Goal: Task Accomplishment & Management: Manage account settings

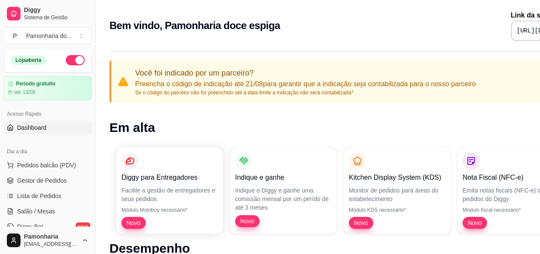
click at [66, 60] on button "button" at bounding box center [75, 60] width 19 height 10
click at [161, 80] on p "Preencha o código de indicação até 21/08 para garantir que a indicação seja con…" at bounding box center [305, 84] width 340 height 10
click at [73, 60] on button "button" at bounding box center [75, 60] width 19 height 10
click at [49, 183] on span "Gestor de Pedidos" at bounding box center [42, 180] width 50 height 9
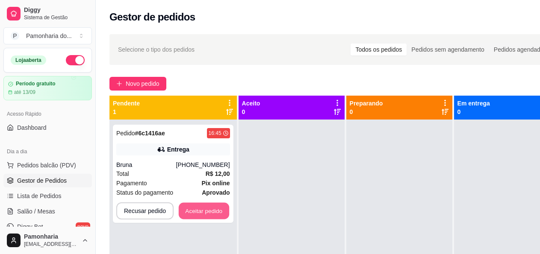
click at [195, 211] on button "Aceitar pedido" at bounding box center [204, 211] width 50 height 17
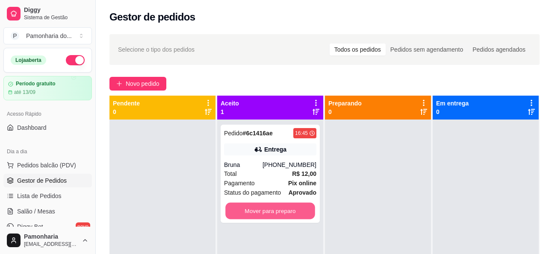
click at [292, 204] on button "Mover para preparo" at bounding box center [270, 211] width 90 height 17
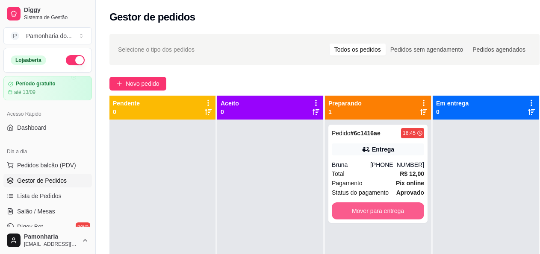
click at [391, 208] on button "Mover para entrega" at bounding box center [377, 210] width 92 height 17
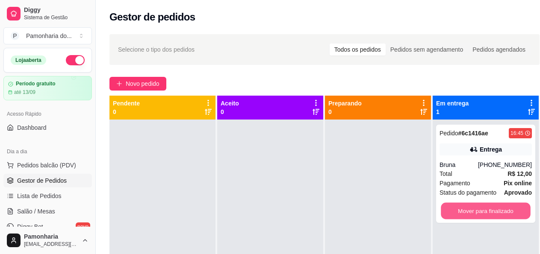
click at [495, 216] on button "Mover para finalizado" at bounding box center [485, 211] width 90 height 17
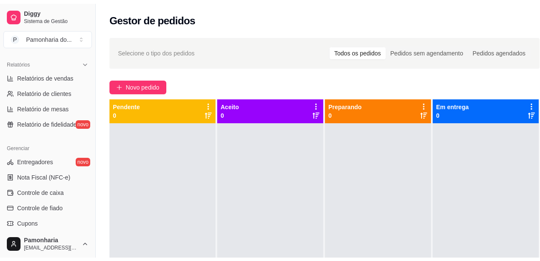
scroll to position [326, 0]
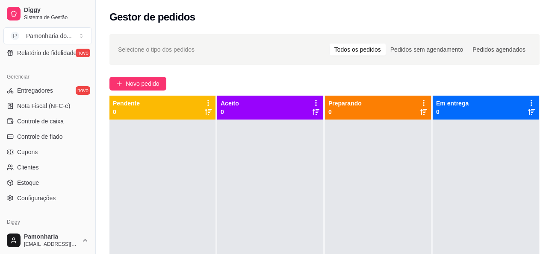
click at [47, 91] on span "Entregadores" at bounding box center [35, 90] width 36 height 9
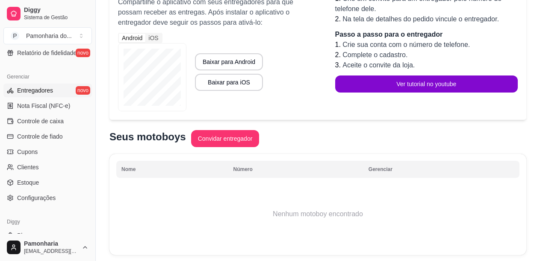
scroll to position [120, 0]
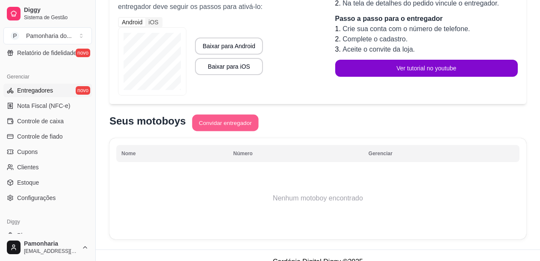
click at [208, 122] on button "Convidar entregador" at bounding box center [225, 123] width 66 height 17
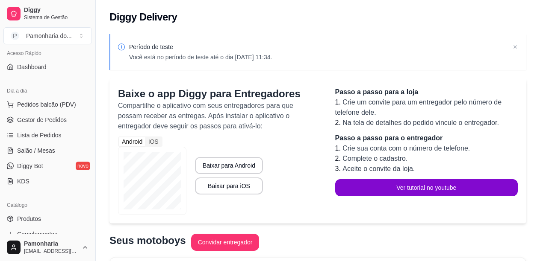
scroll to position [68, 0]
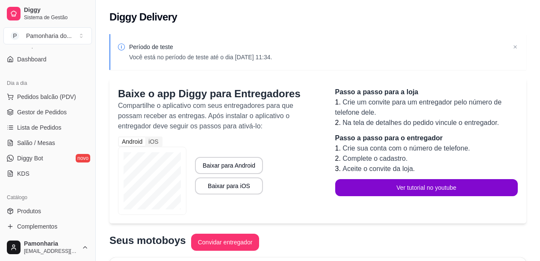
click at [67, 38] on div "Pamonharia do ..." at bounding box center [49, 36] width 46 height 9
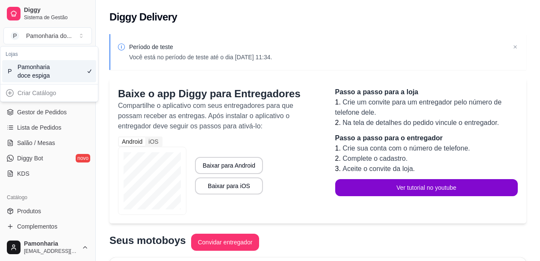
click at [114, 76] on div "Período de teste Você está no período de teste até o dia [DATE] 11:34. Baixe o …" at bounding box center [318, 199] width 444 height 340
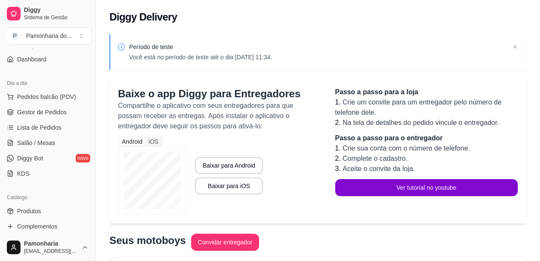
click at [92, 53] on button "Toggle Sidebar" at bounding box center [95, 130] width 7 height 261
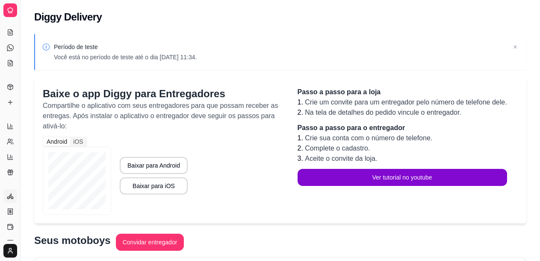
scroll to position [12, 0]
click at [18, 50] on button "Toggle Sidebar" at bounding box center [20, 130] width 7 height 261
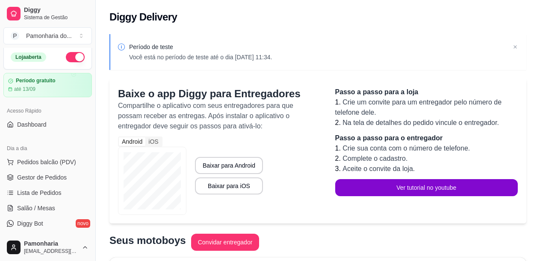
scroll to position [0, 0]
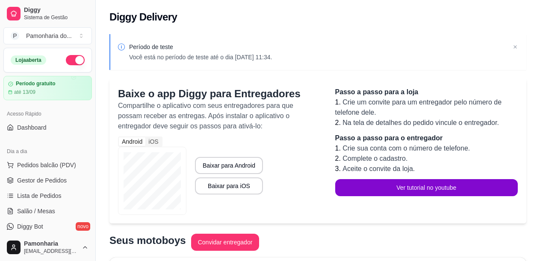
click at [66, 57] on button "button" at bounding box center [75, 60] width 19 height 10
